Goal: Obtain resource: Obtain resource

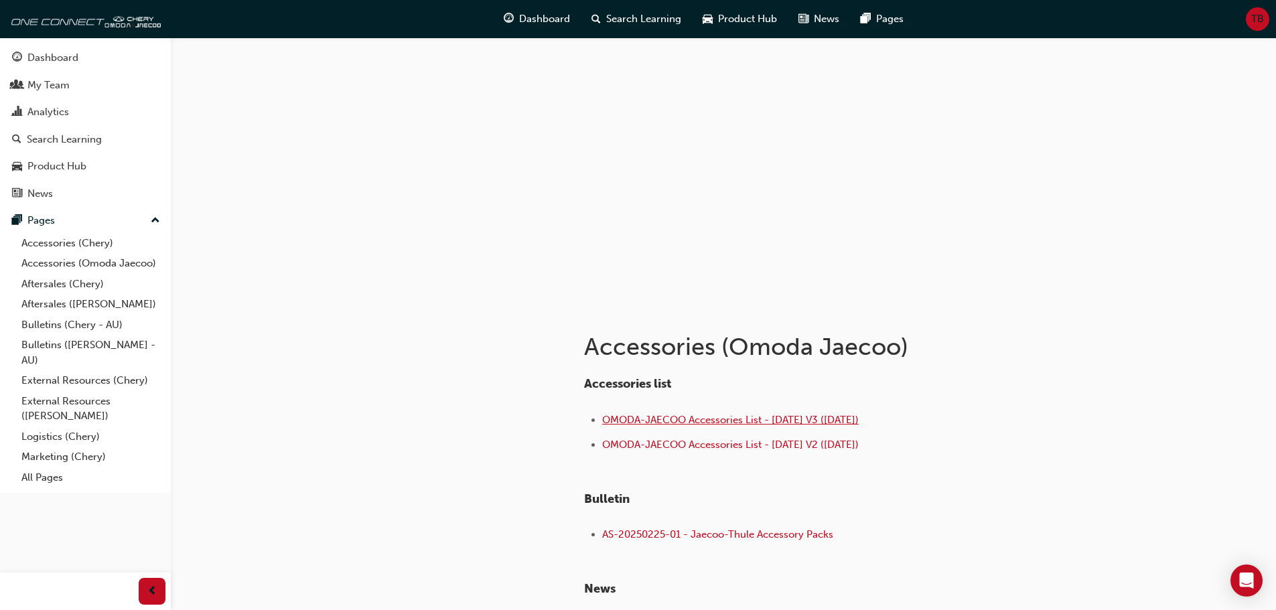
click at [715, 420] on span "OMODA-JAECOO Accessories List - [DATE] V3 ([DATE])" at bounding box center [730, 420] width 256 height 12
click at [45, 242] on link "Accessories (Chery)" at bounding box center [90, 243] width 149 height 21
click at [674, 422] on span "CHERY Accessories List - [DATE] V3 ([DATE])" at bounding box center [705, 420] width 206 height 12
